Goal: Transaction & Acquisition: Purchase product/service

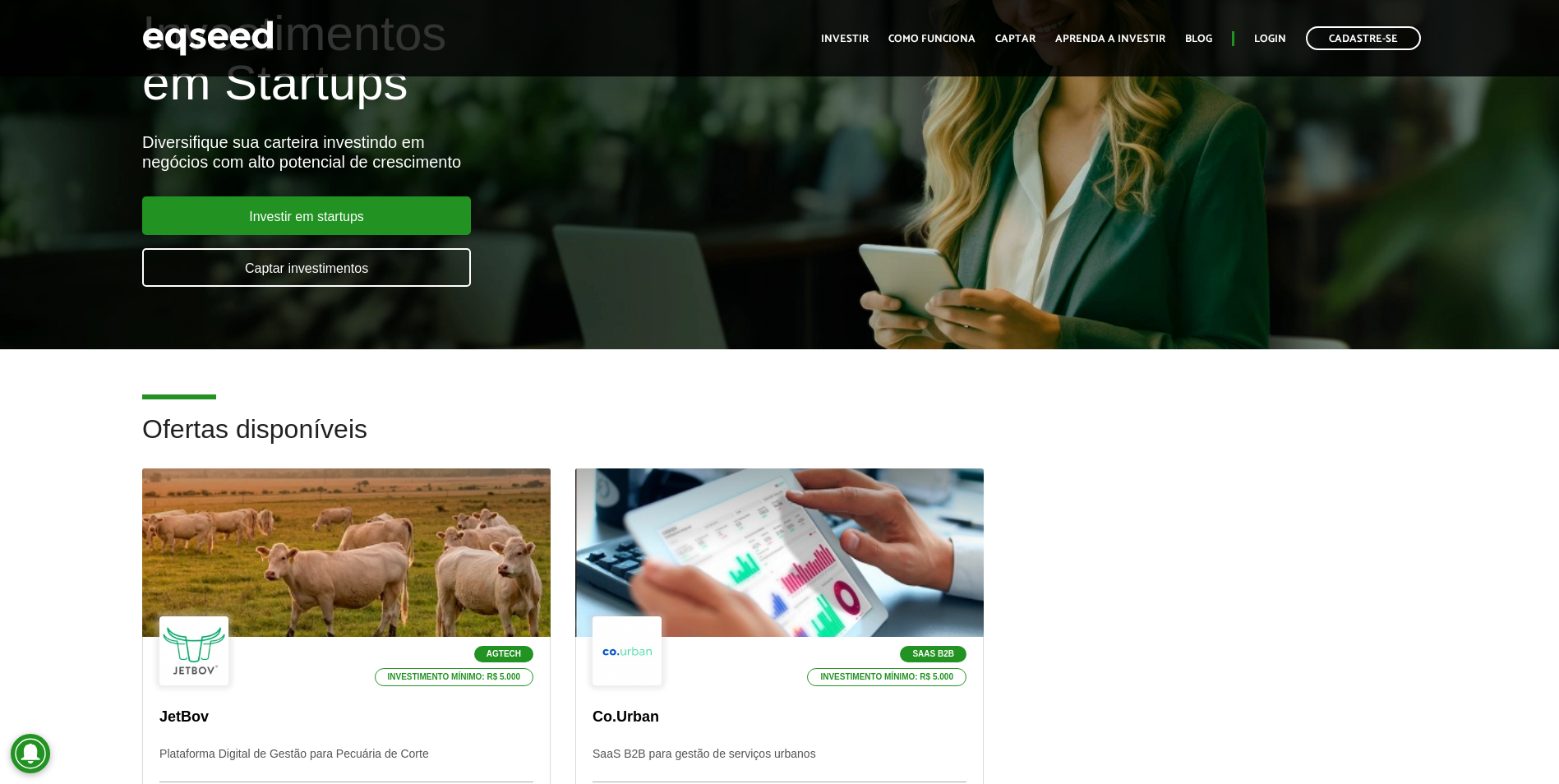
scroll to position [411, 0]
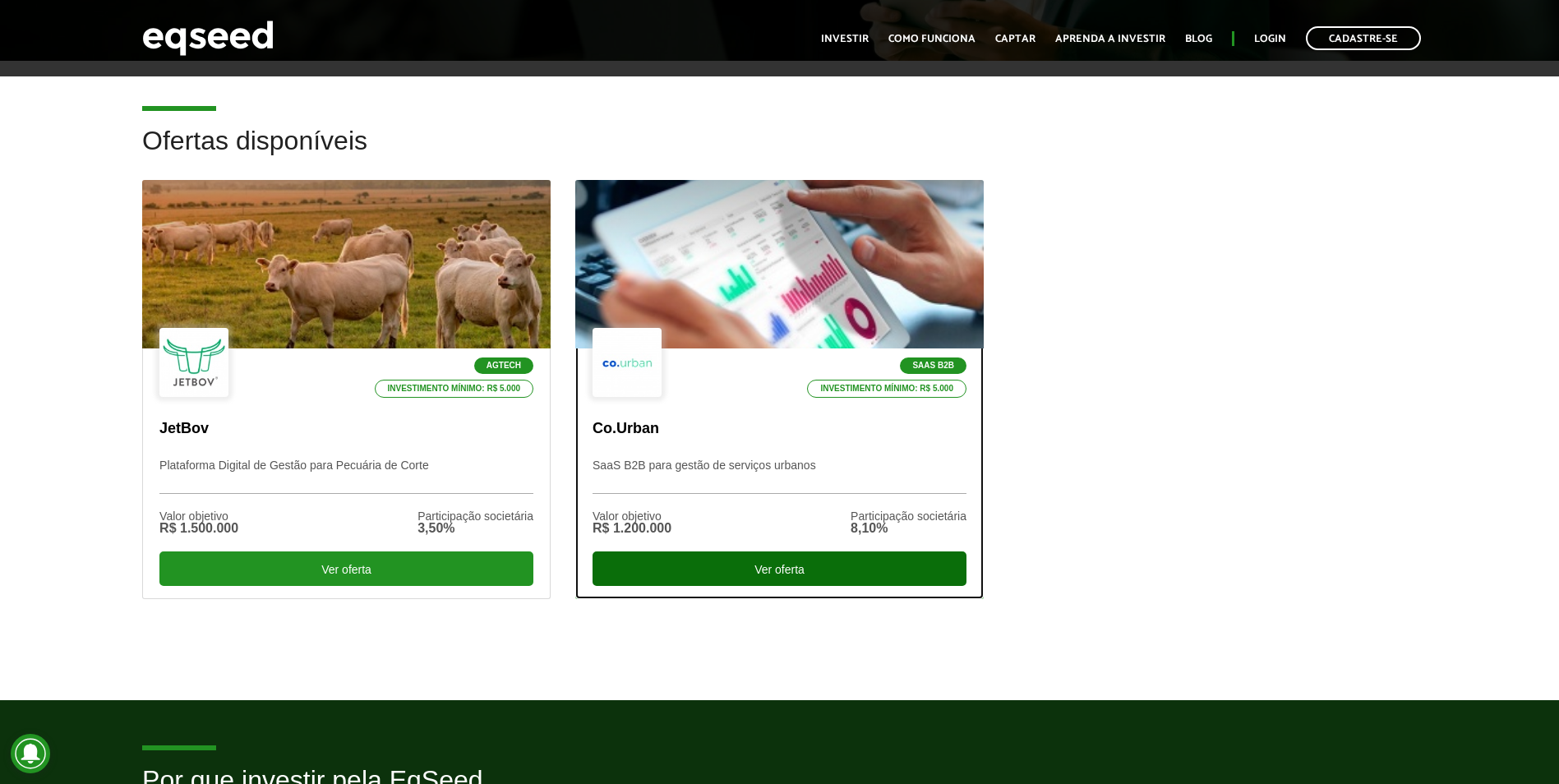
click at [713, 563] on div "Ver oferta" at bounding box center [780, 568] width 374 height 35
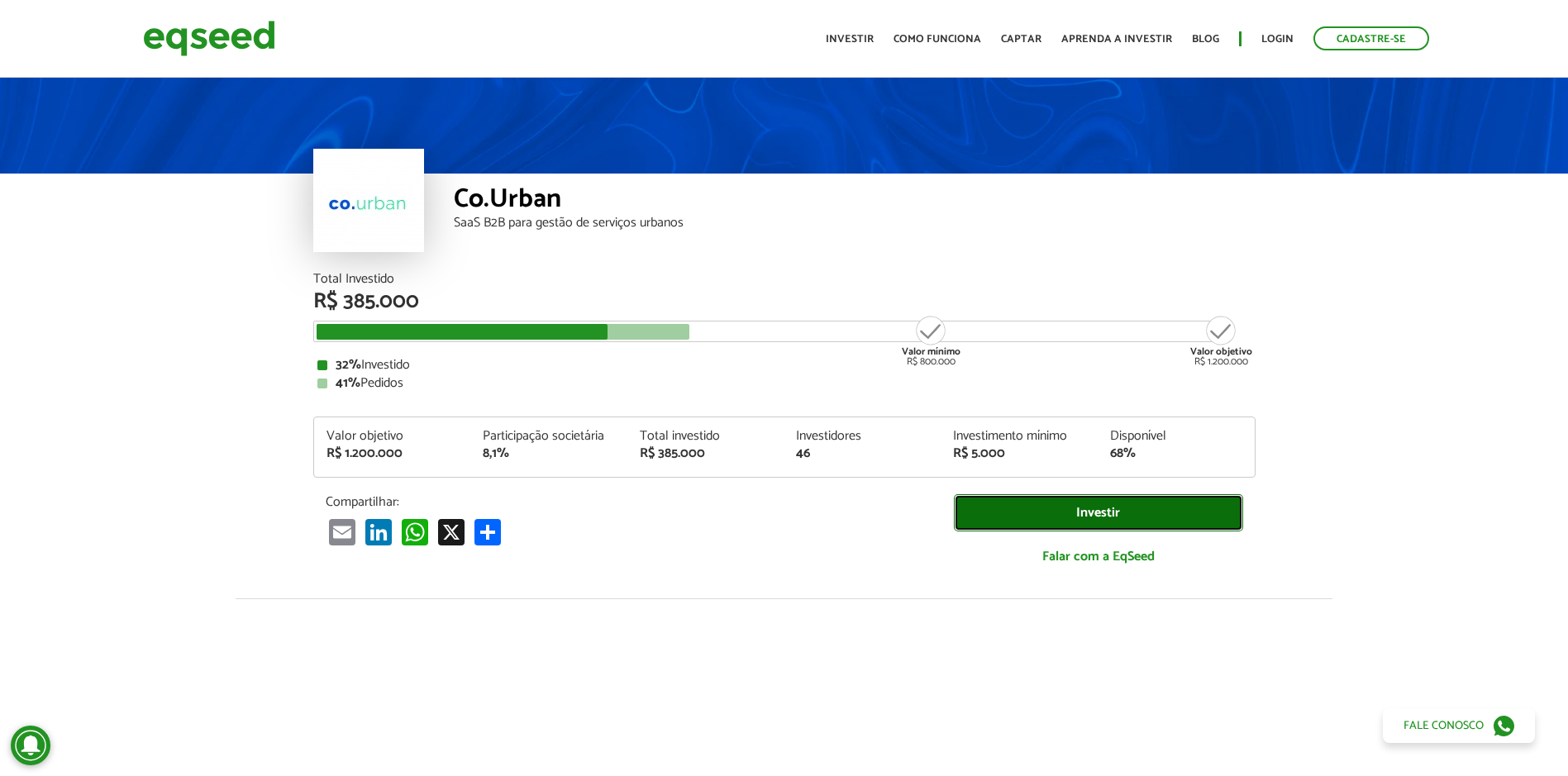
click at [1036, 514] on link "Investir" at bounding box center [1098, 513] width 290 height 38
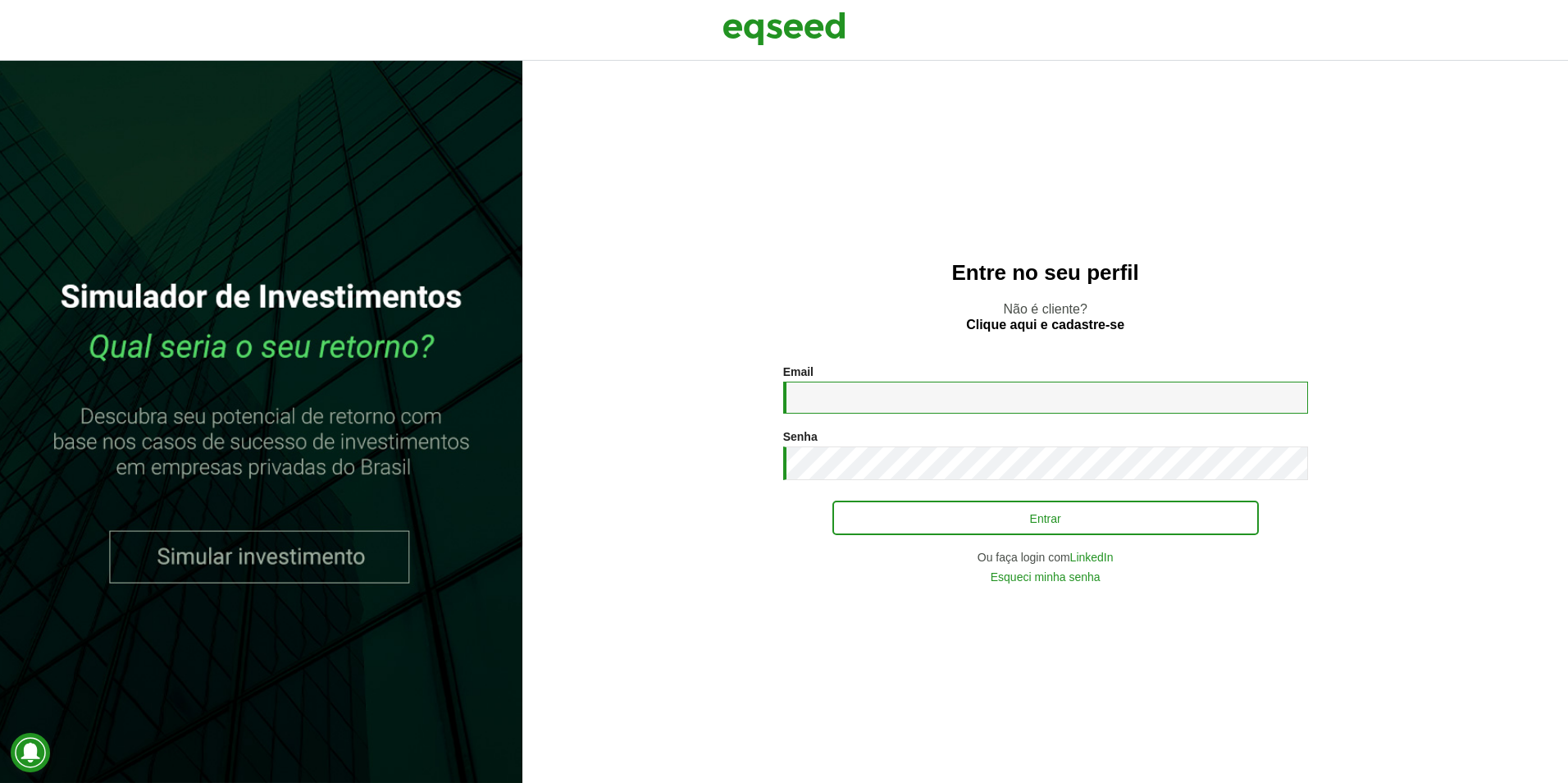
type input "**********"
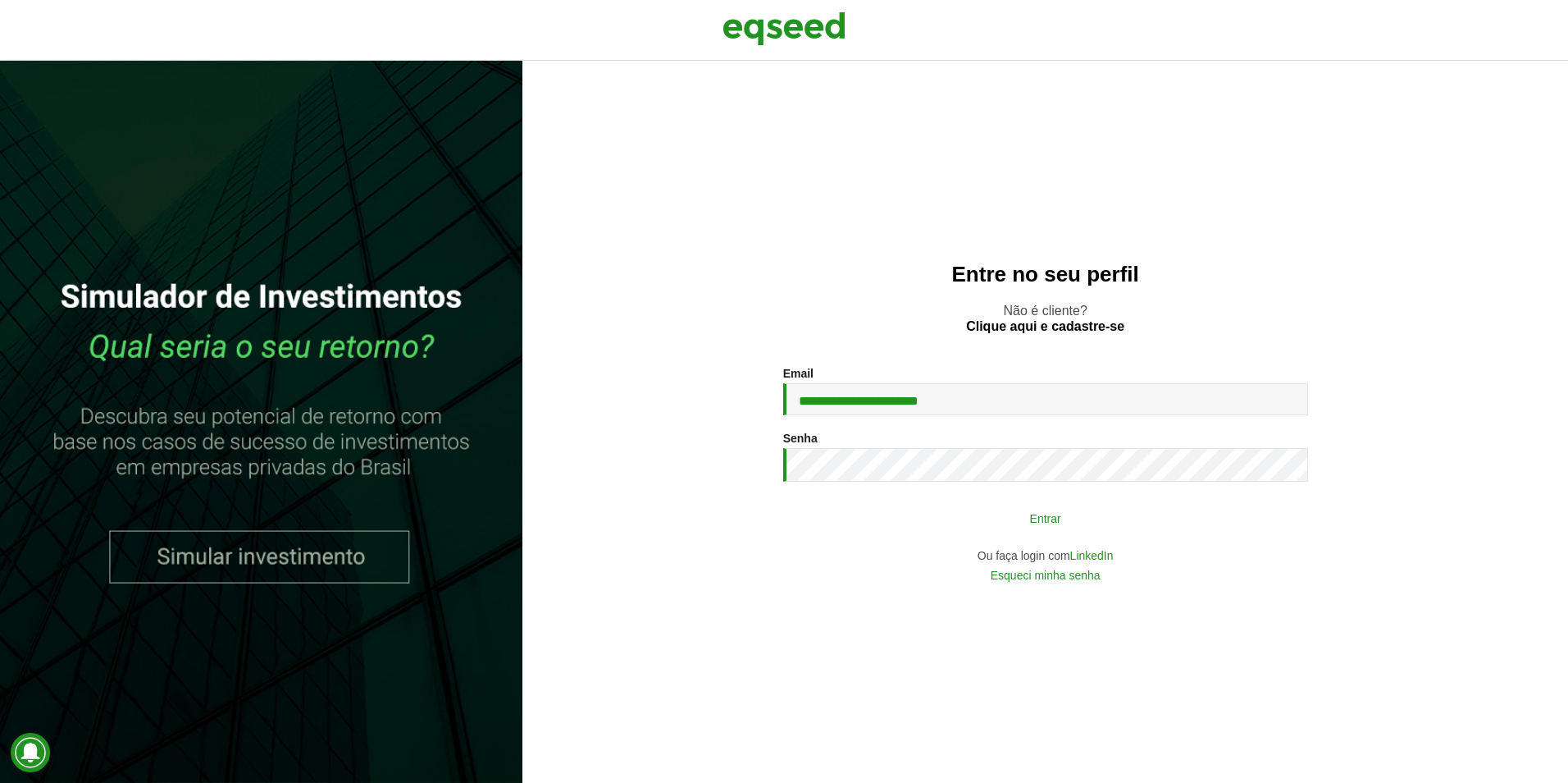
click at [942, 508] on button "Entrar" at bounding box center [1046, 517] width 427 height 31
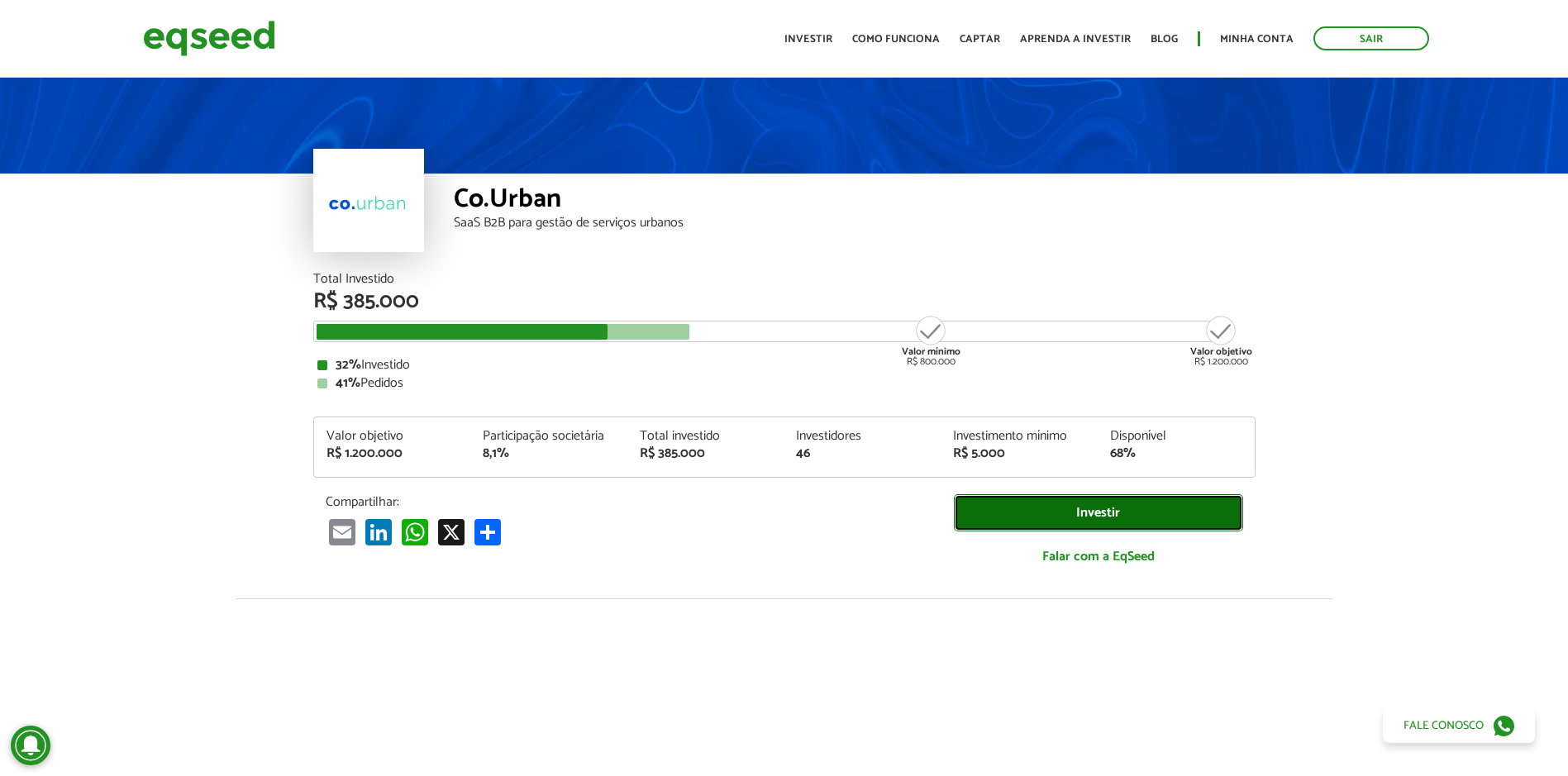
click at [1000, 513] on link "Investir" at bounding box center [1098, 513] width 290 height 38
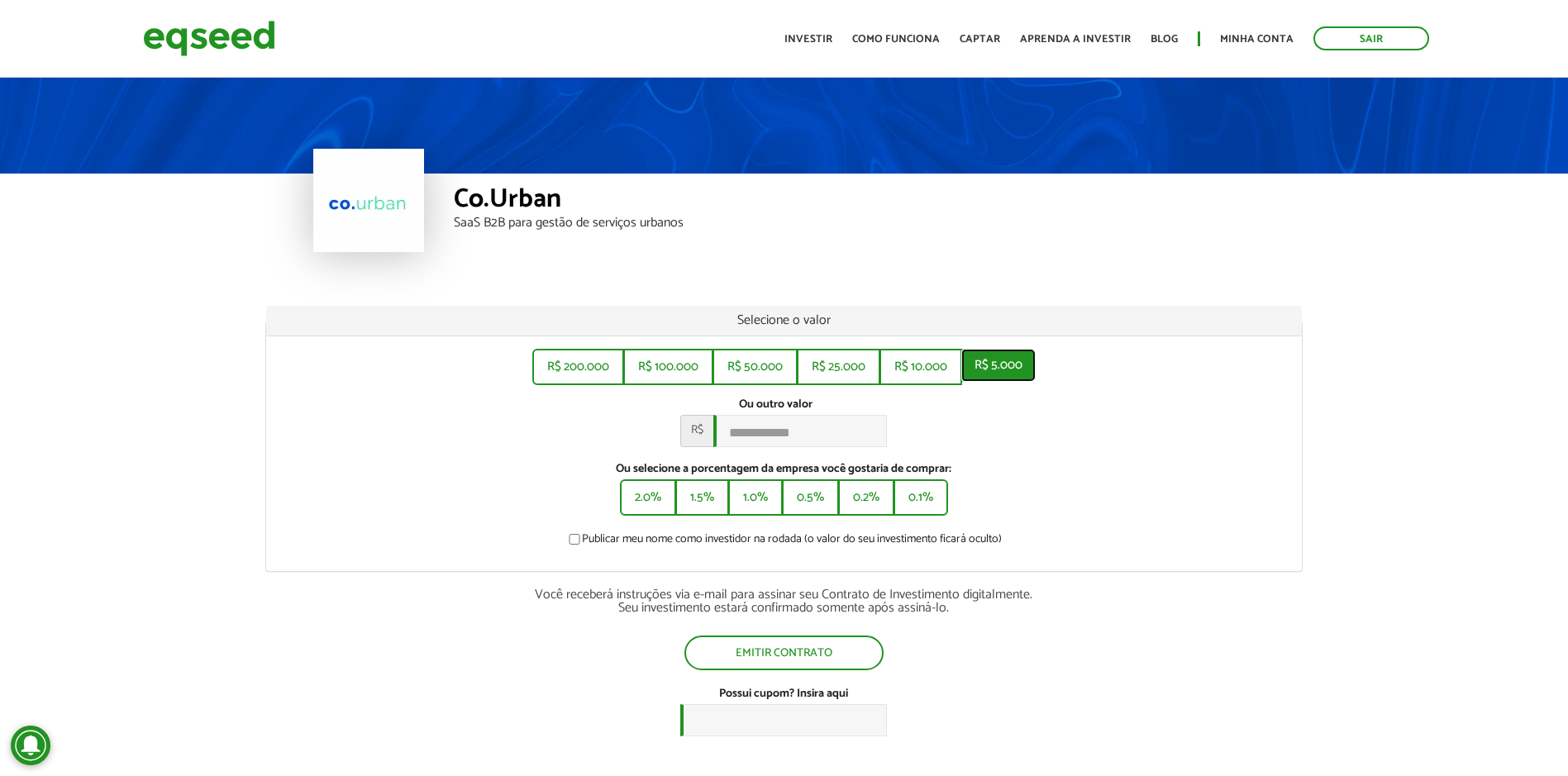
click at [981, 363] on button "R$ 5.000" at bounding box center [999, 365] width 74 height 33
type input "*****"
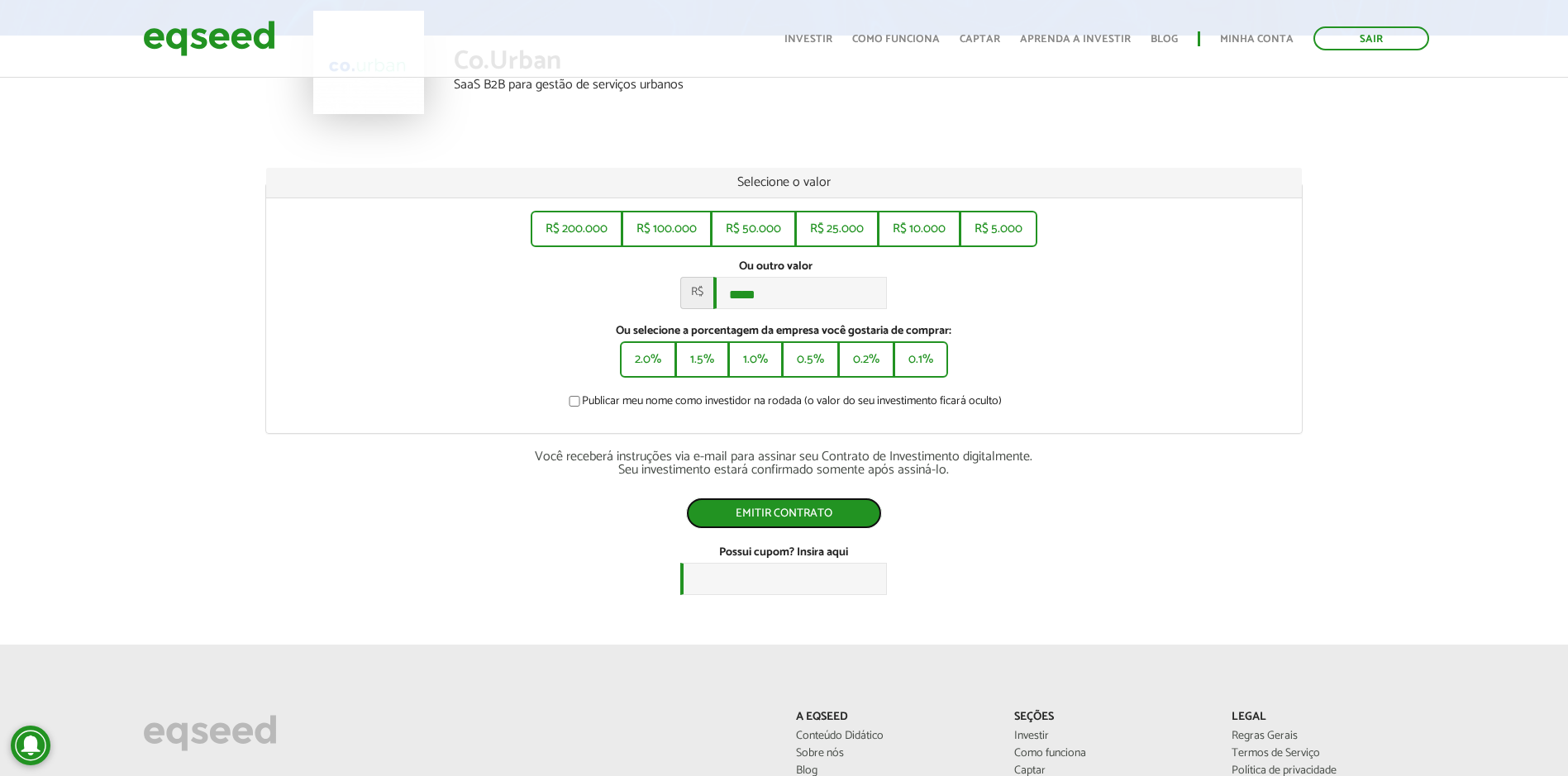
click at [787, 524] on button "Emitir contrato" at bounding box center [784, 513] width 196 height 31
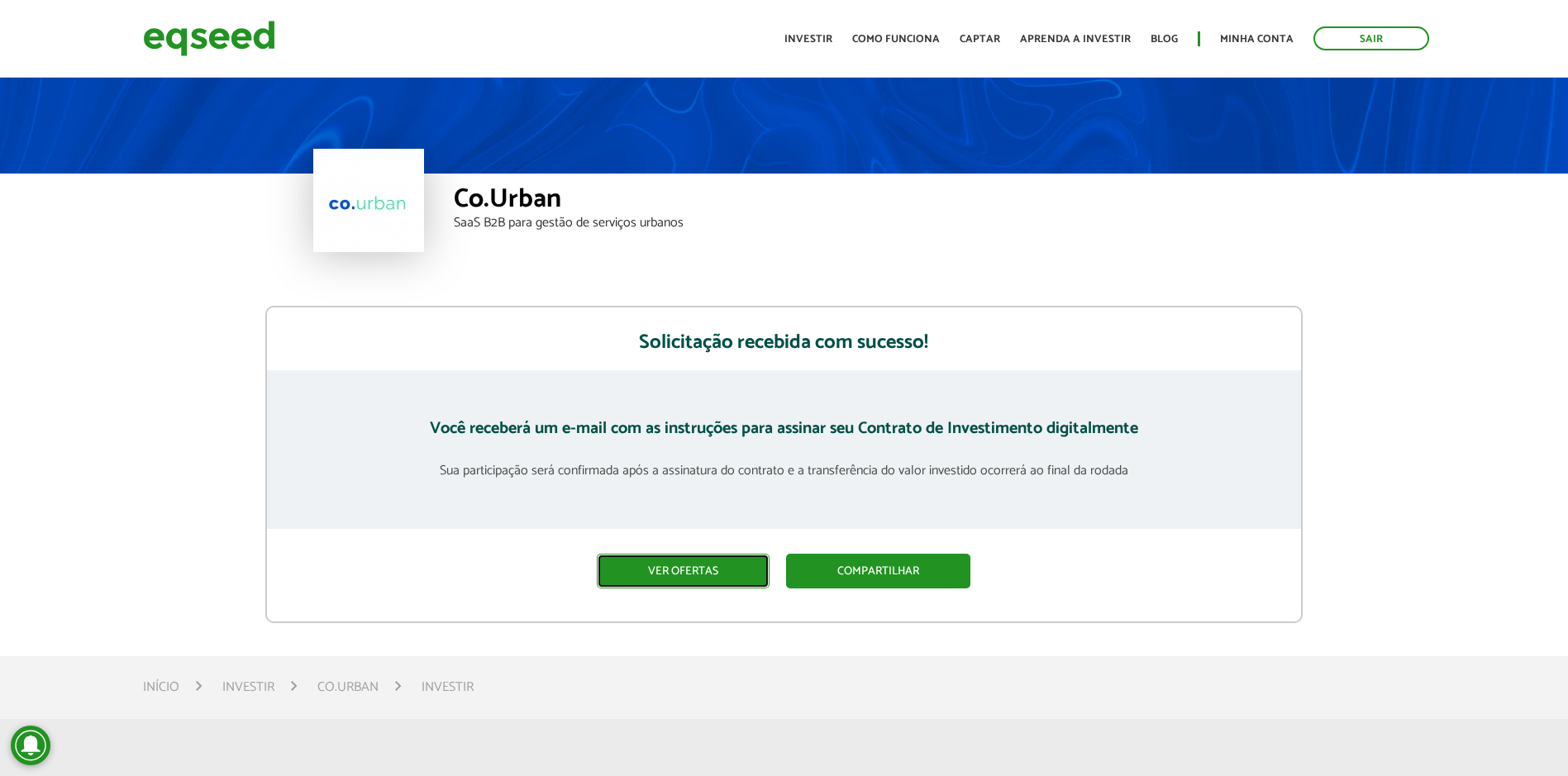
click at [725, 559] on link "Ver ofertas" at bounding box center [683, 571] width 173 height 35
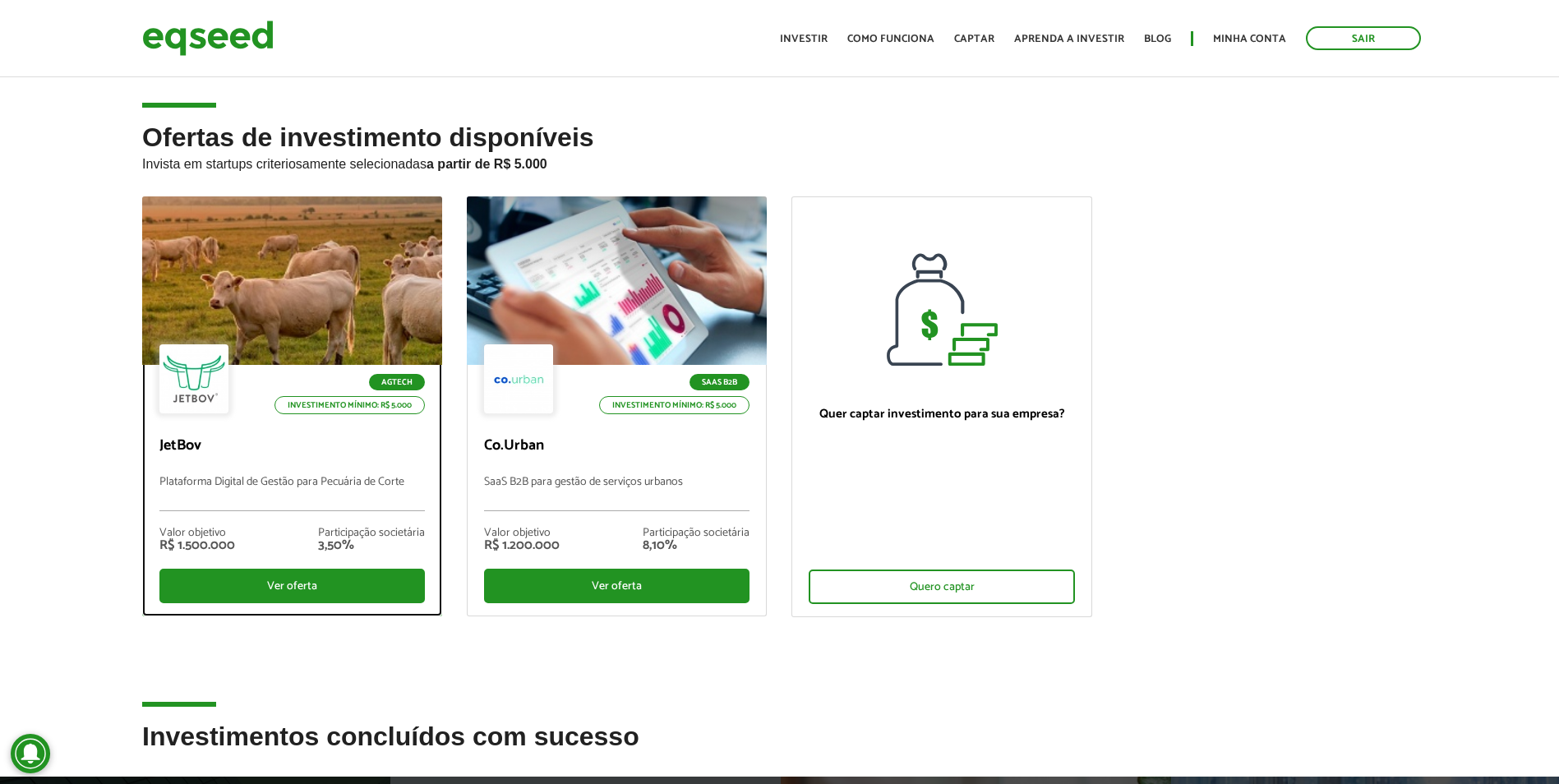
click at [301, 295] on div at bounding box center [292, 281] width 360 height 202
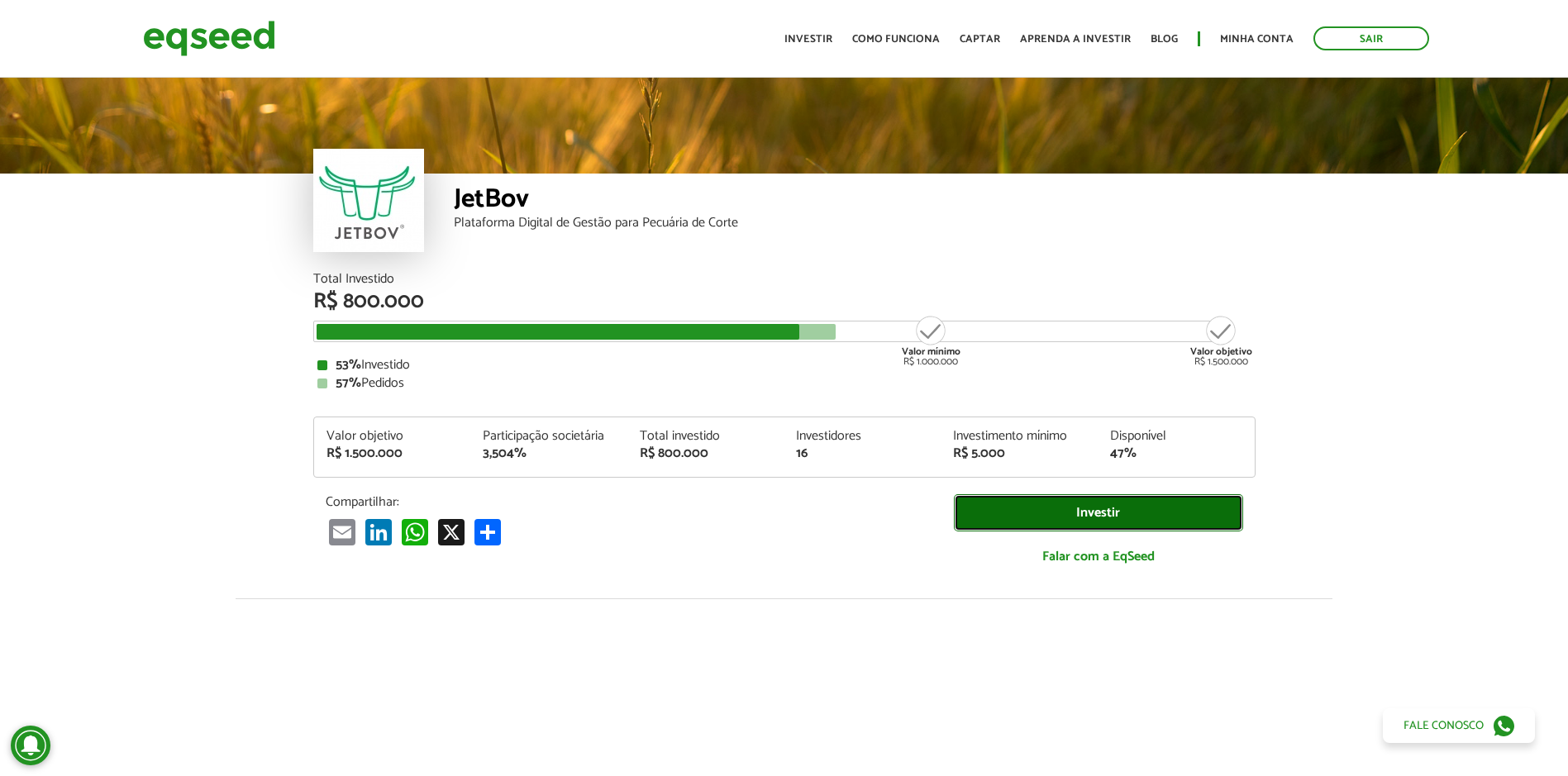
click at [1060, 506] on link "Investir" at bounding box center [1098, 513] width 290 height 38
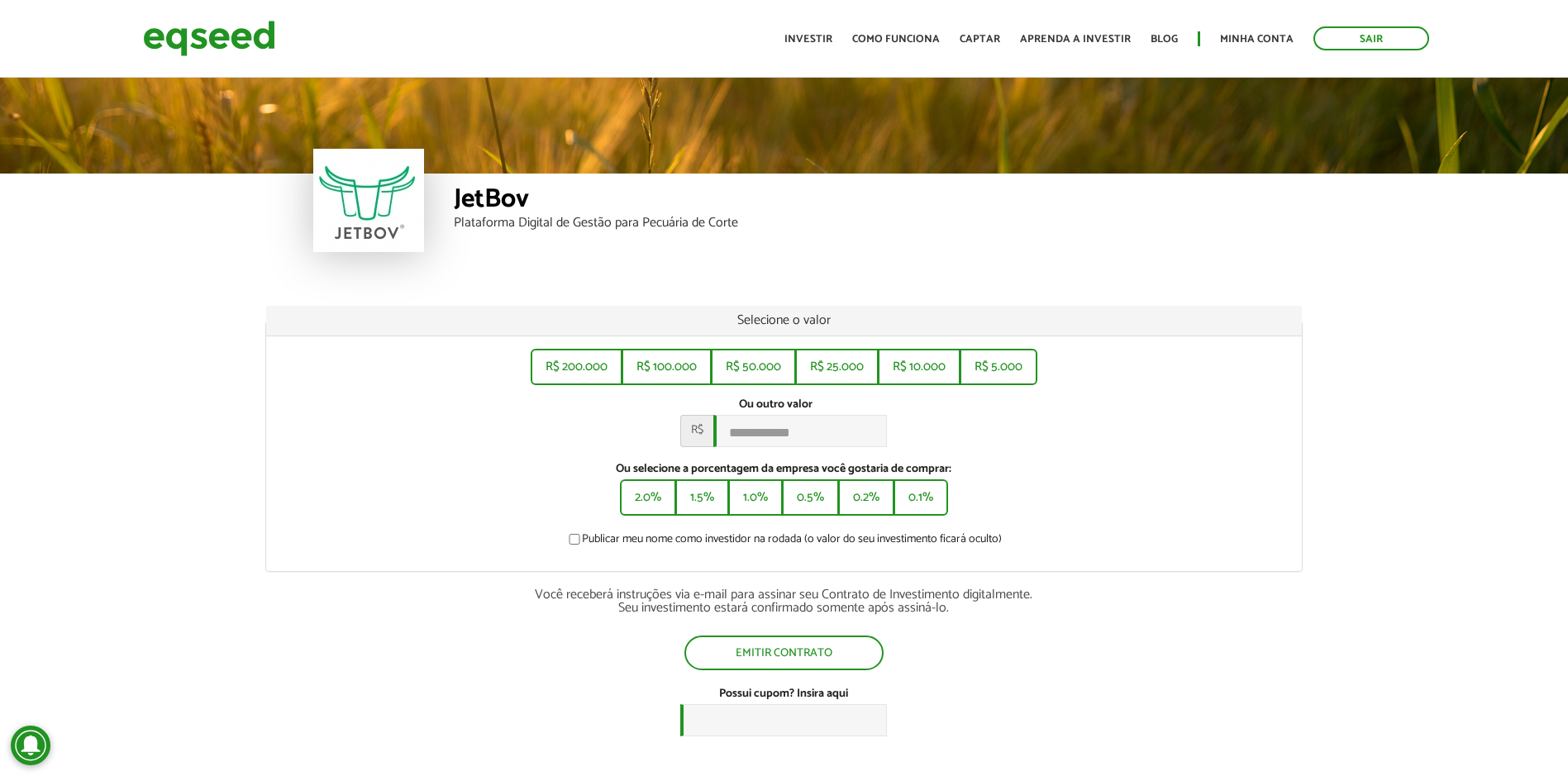
click at [995, 385] on div "R$ 200.000 R$ 100.000 R$ 50.000 R$ 25.000 R$ 10.000 R$ 5.000 Ou outro valor * R…" at bounding box center [784, 453] width 1036 height 235
click at [999, 372] on button "R$ 5.000" at bounding box center [999, 365] width 74 height 33
type input "*****"
click at [827, 676] on div "Selecione o valor R$ 200.000 R$ 100.000 R$ 50.000 R$ 25.000 R$ 10.000 R$ 5.000 …" at bounding box center [784, 519] width 1037 height 427
click at [837, 652] on button "Emitir contrato" at bounding box center [784, 651] width 196 height 31
